Goal: Find specific page/section: Find specific page/section

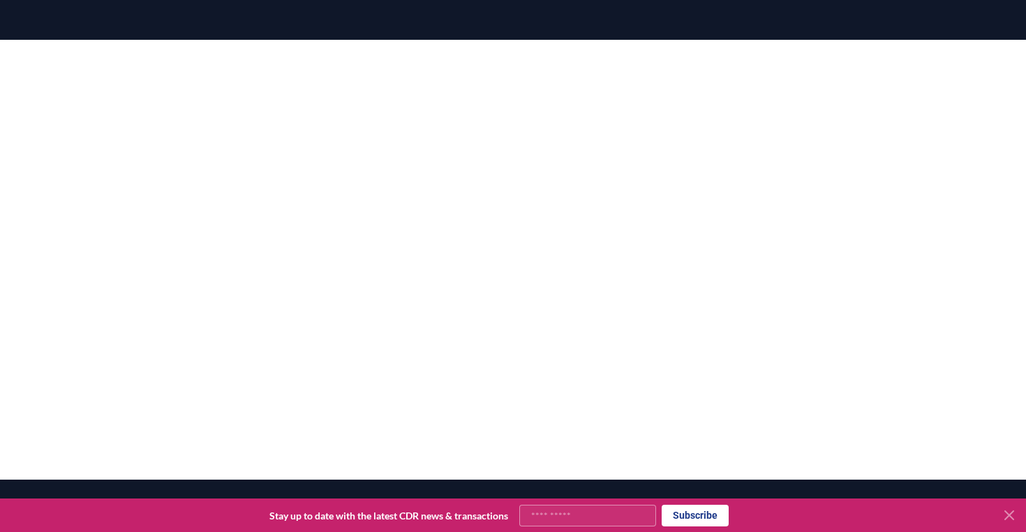
scroll to position [267, 0]
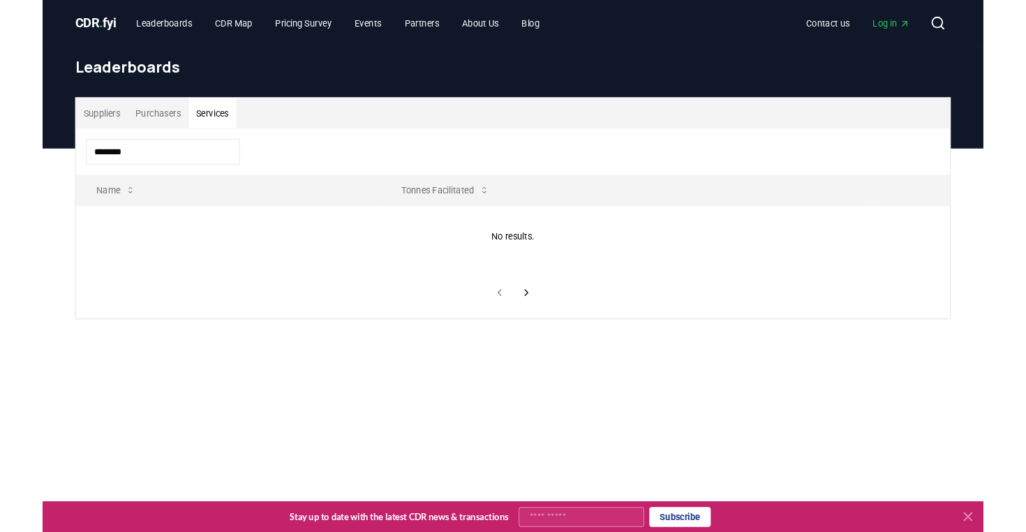
scroll to position [105, 0]
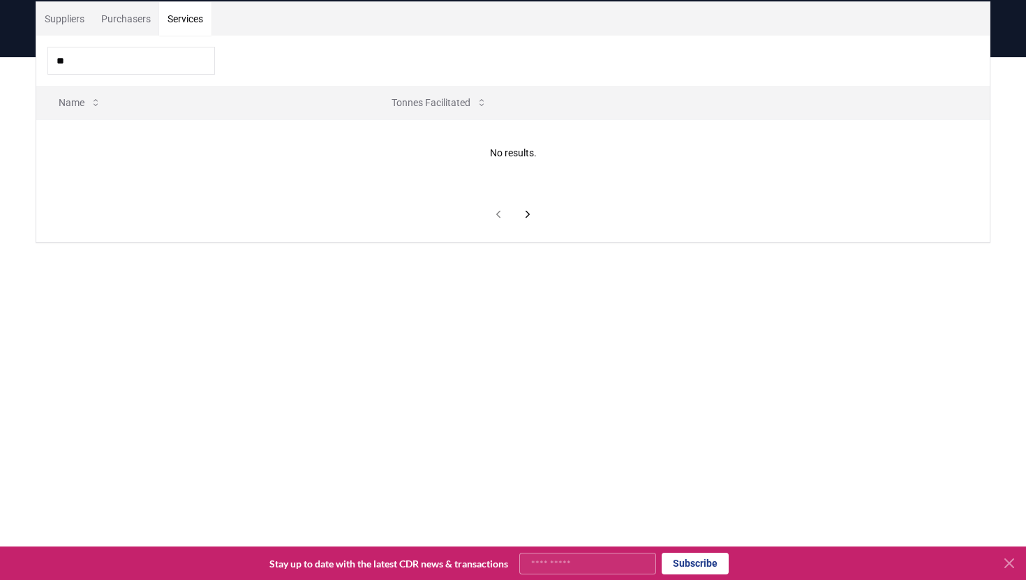
type input "*"
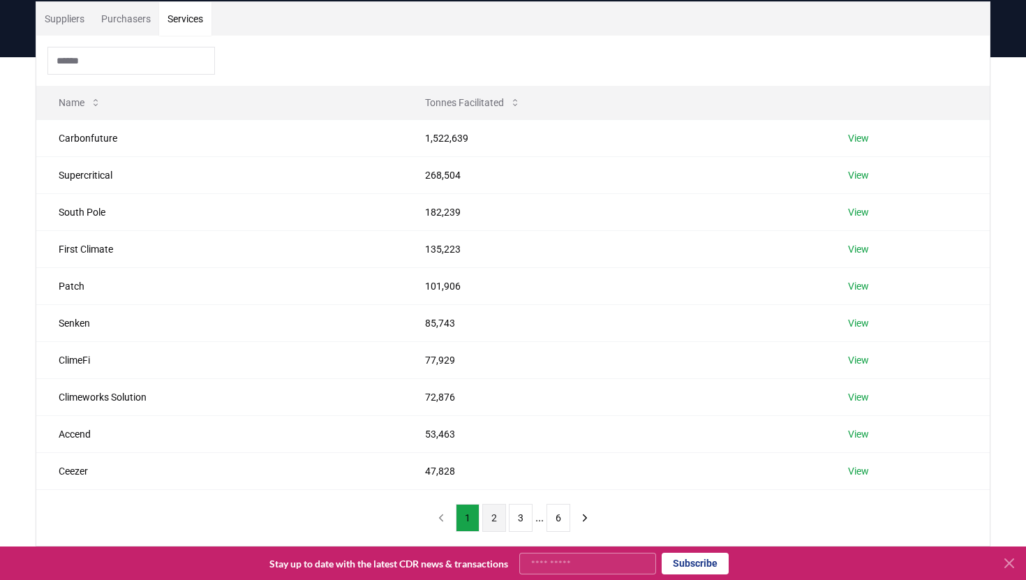
click at [488, 516] on button "2" at bounding box center [494, 518] width 24 height 28
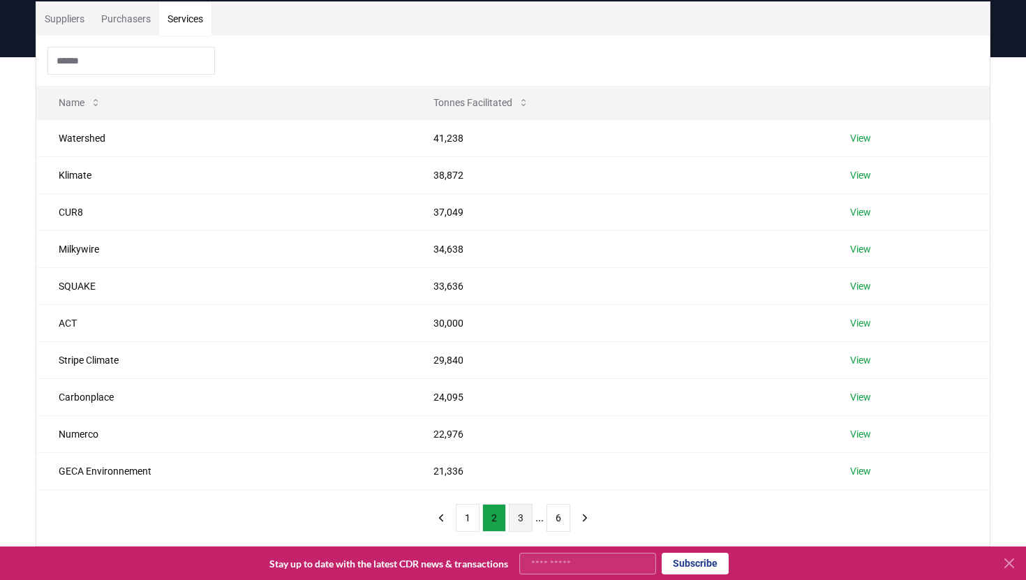
click at [514, 523] on button "3" at bounding box center [521, 518] width 24 height 28
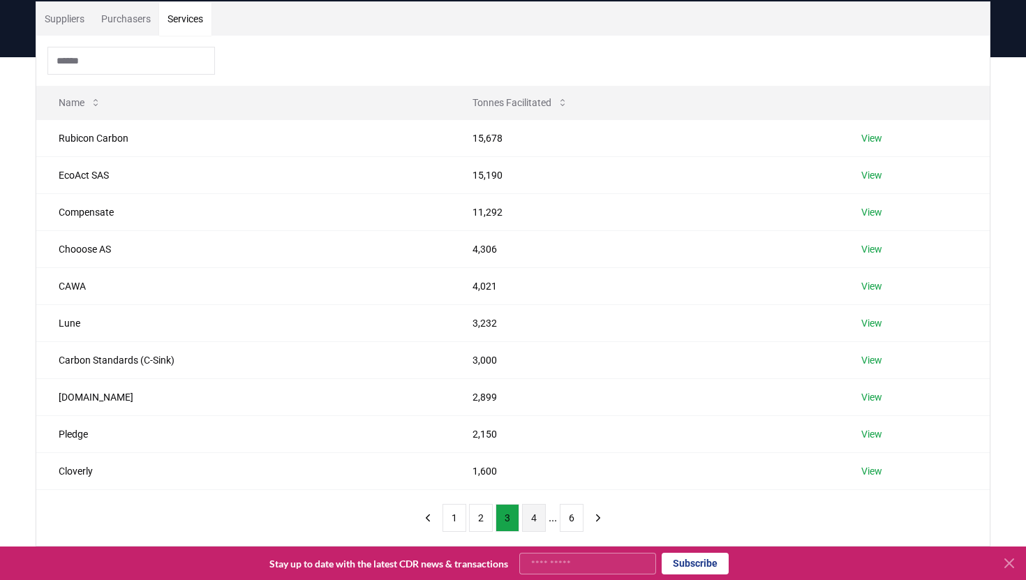
click at [531, 523] on button "4" at bounding box center [534, 518] width 24 height 28
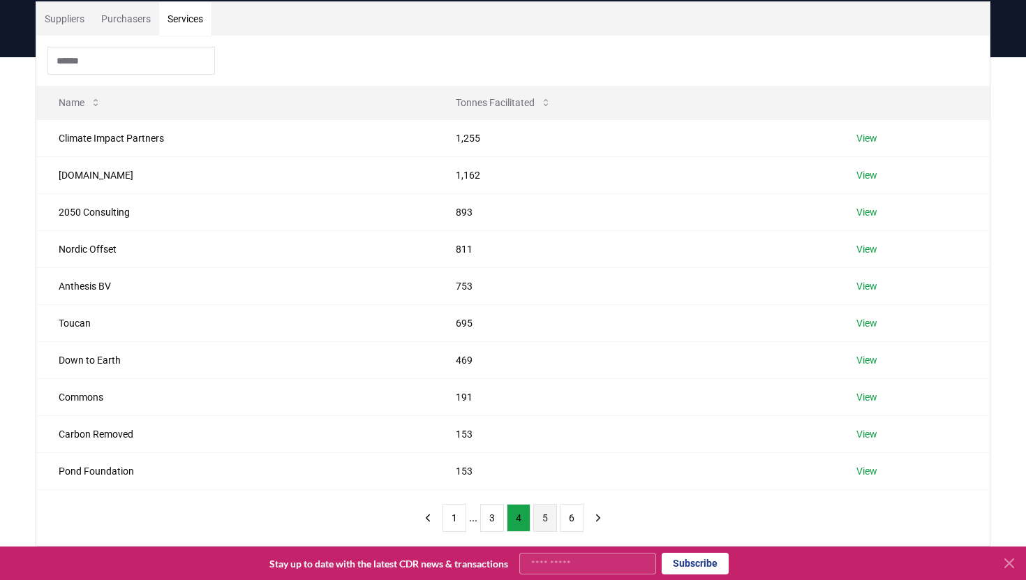
click at [544, 521] on button "5" at bounding box center [545, 518] width 24 height 28
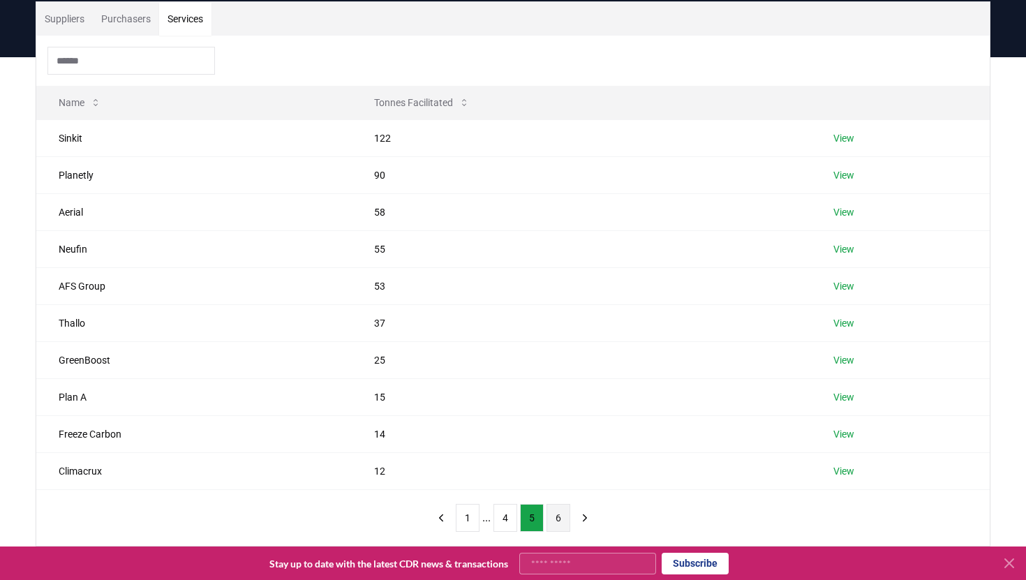
click at [562, 525] on button "6" at bounding box center [558, 518] width 24 height 28
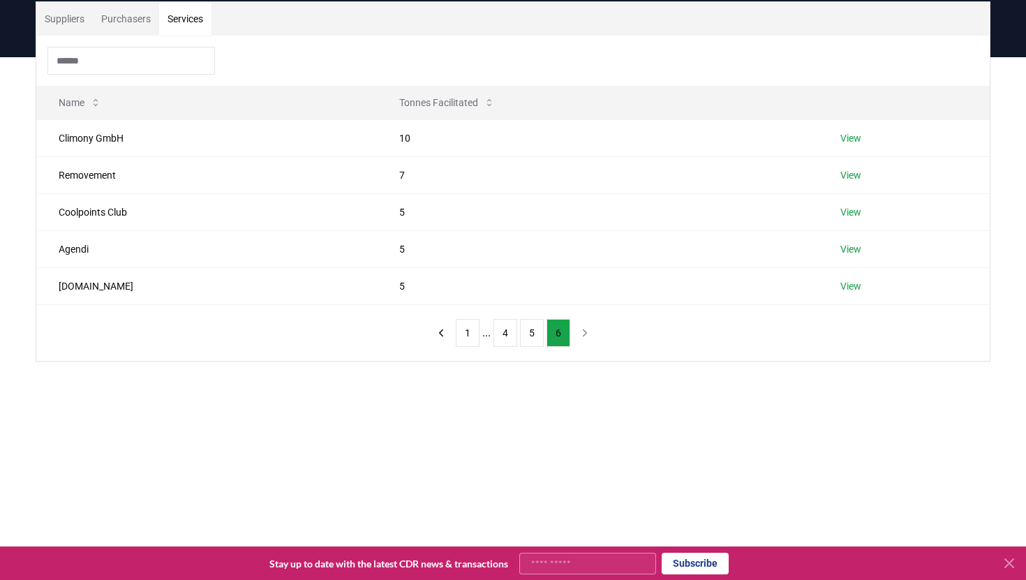
click at [53, 28] on button "Suppliers" at bounding box center [64, 18] width 57 height 33
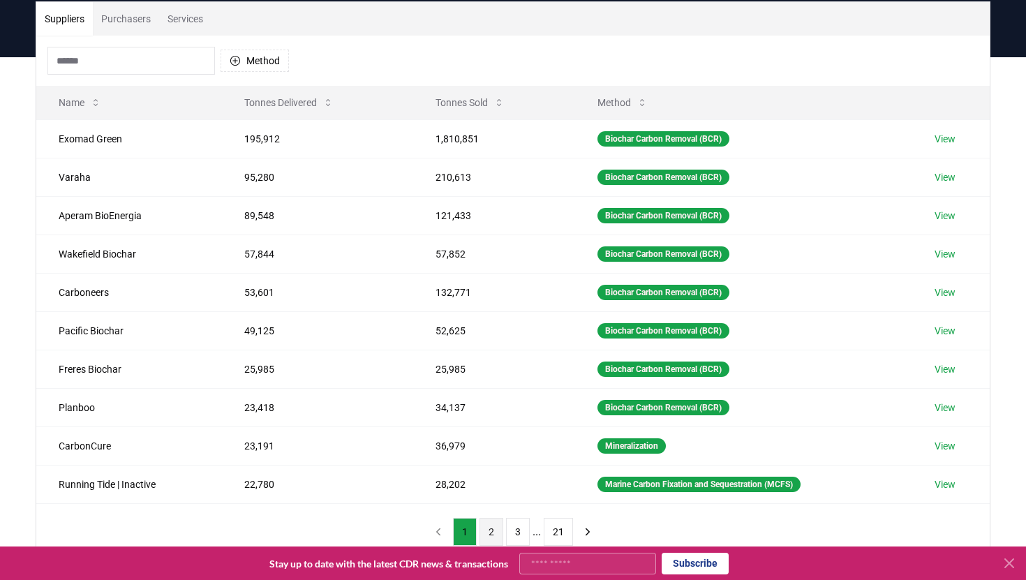
click at [488, 528] on button "2" at bounding box center [491, 532] width 24 height 28
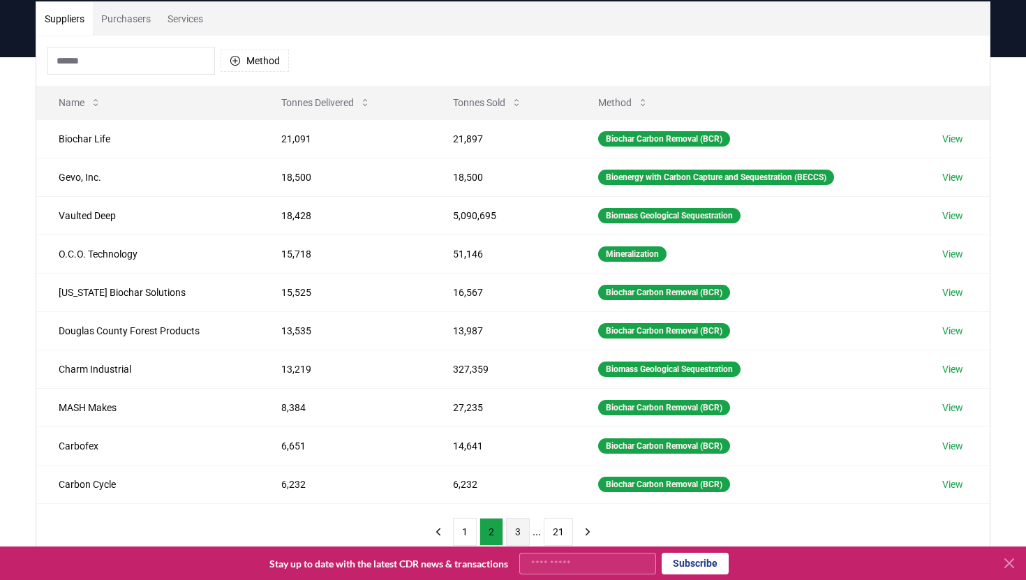
click at [516, 525] on button "3" at bounding box center [518, 532] width 24 height 28
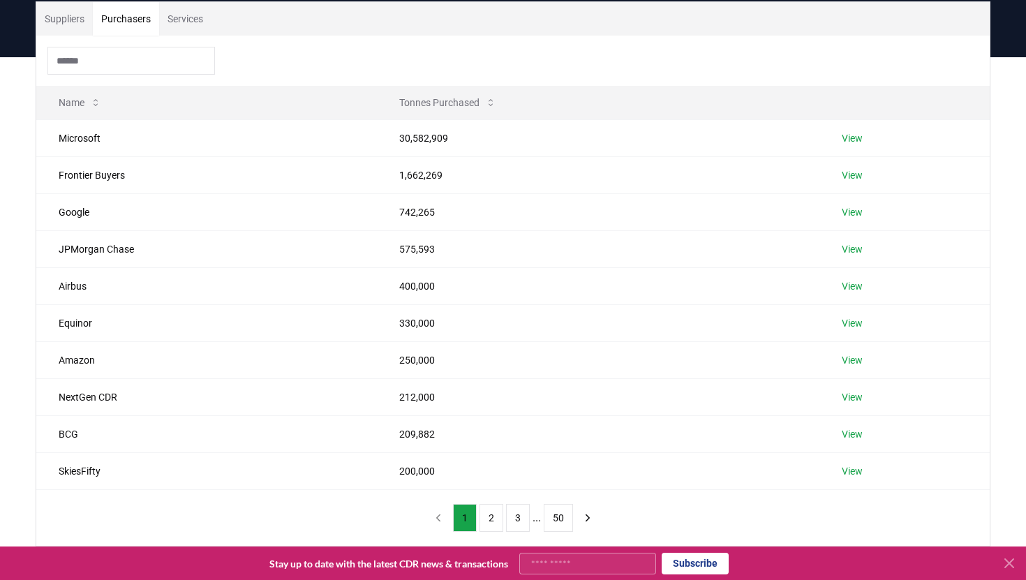
click at [137, 14] on button "Purchasers" at bounding box center [126, 18] width 66 height 33
click at [491, 520] on button "2" at bounding box center [491, 518] width 24 height 28
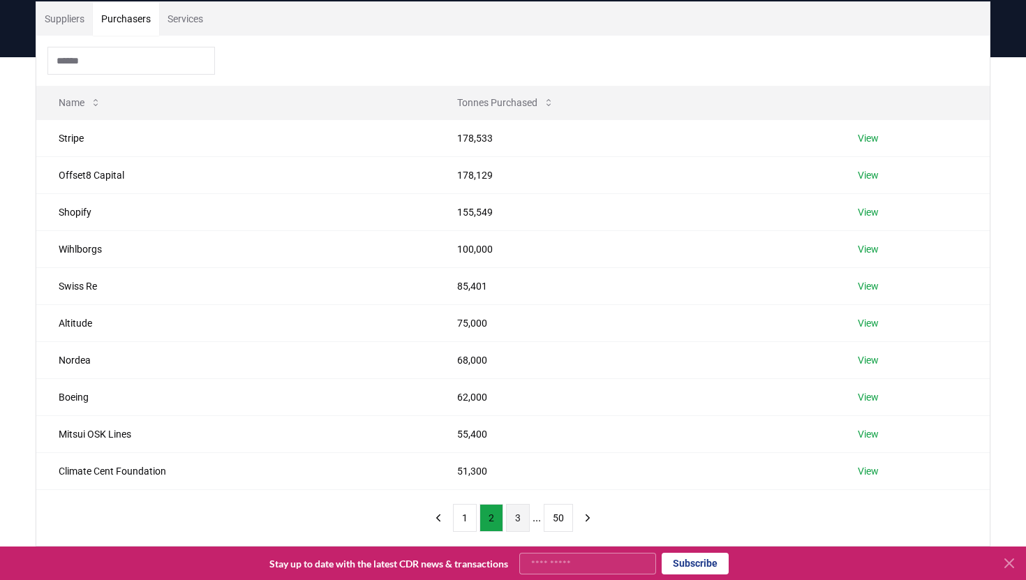
click at [509, 519] on button "3" at bounding box center [518, 518] width 24 height 28
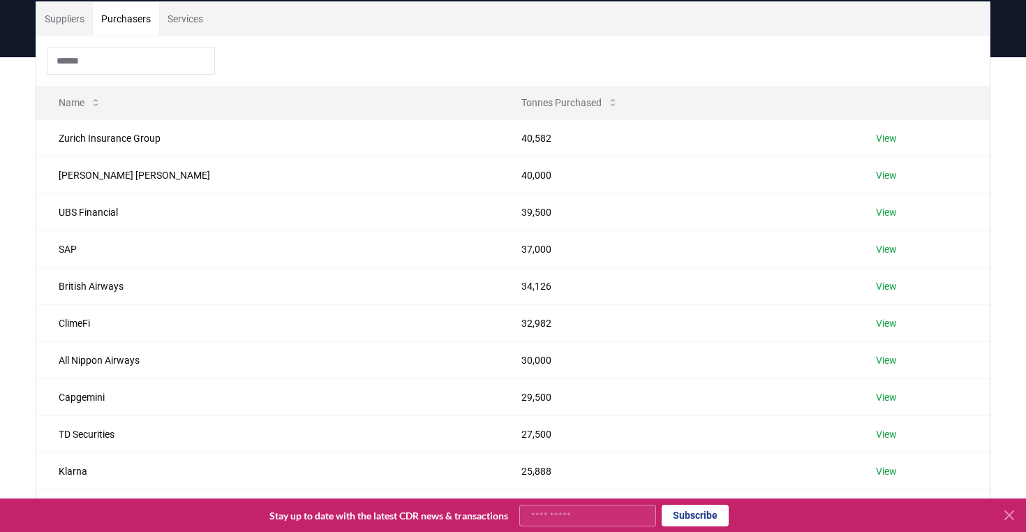
click at [20, 130] on div "Suppliers Purchasers Services Name Tonnes Purchased Zurich Insurance Group 40,5…" at bounding box center [513, 329] width 1026 height 545
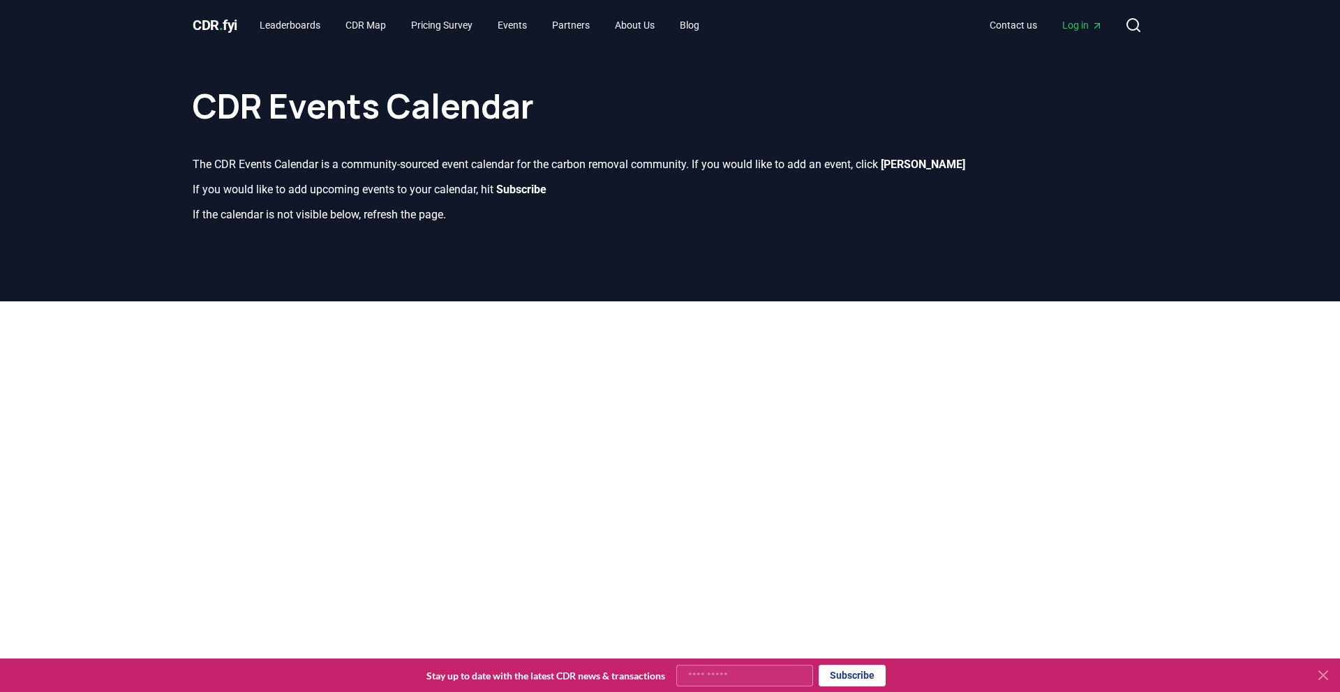
scroll to position [219, 0]
